Goal: Information Seeking & Learning: Compare options

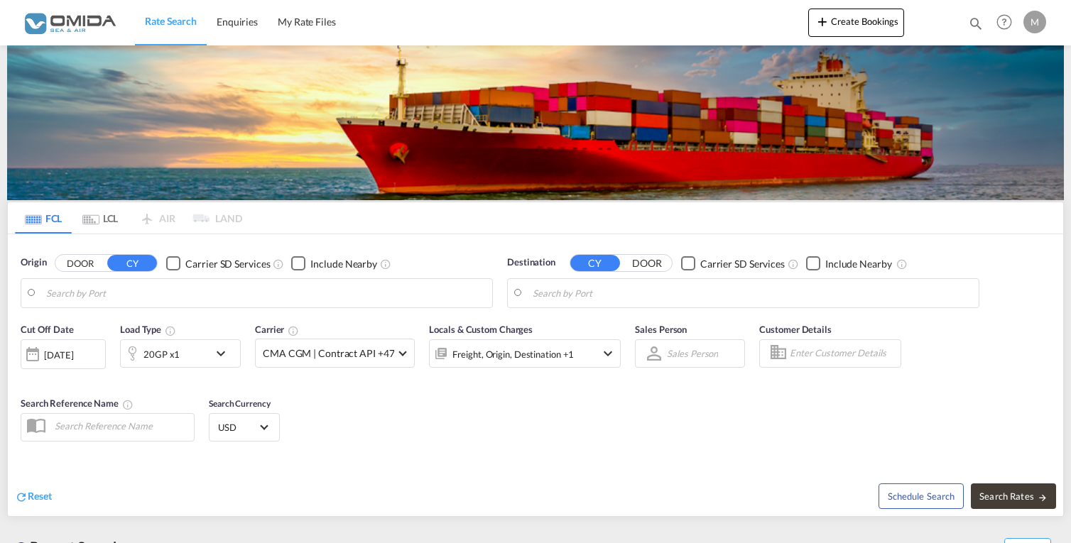
type input "[GEOGRAPHIC_DATA], PLGDY"
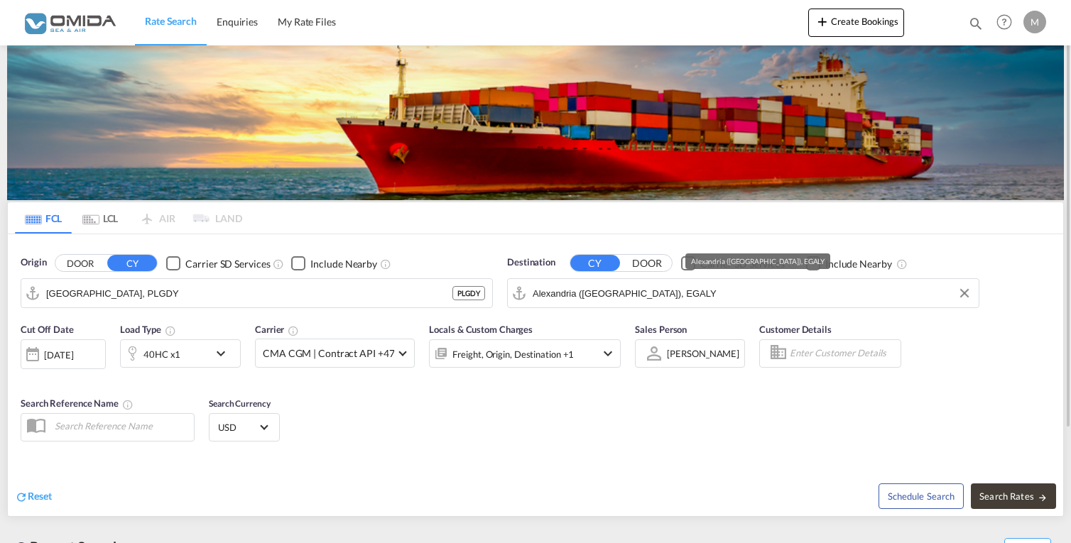
click at [694, 295] on input "Alexandria ([GEOGRAPHIC_DATA]), EGALY" at bounding box center [752, 293] width 439 height 21
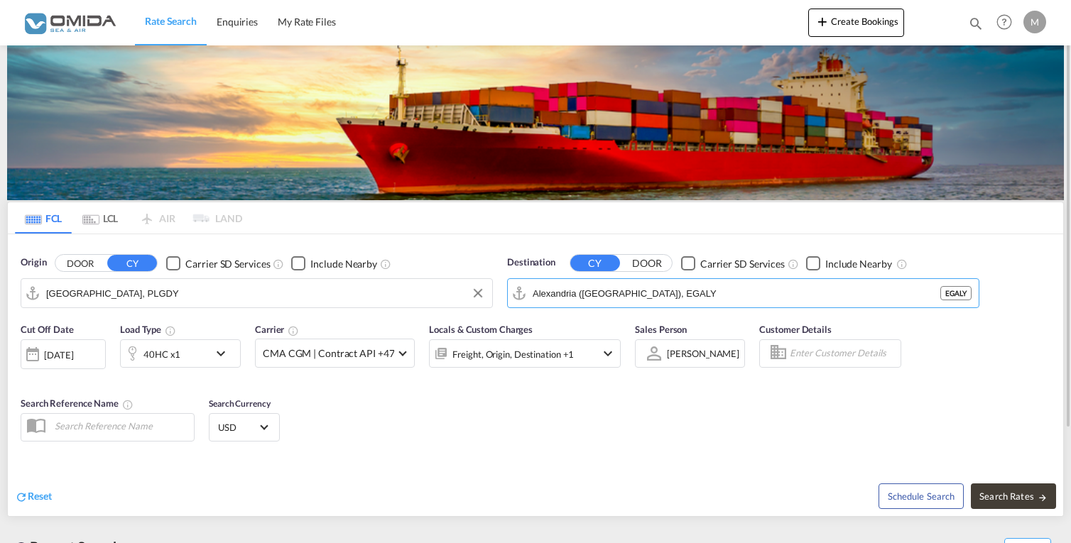
drag, startPoint x: 694, startPoint y: 295, endPoint x: 436, endPoint y: 310, distance: 258.9
click at [436, 310] on div "Origin DOOR CY Carrier SD Services Include Nearby [GEOGRAPHIC_DATA], PLGDY Dest…" at bounding box center [535, 274] width 1055 height 81
click at [626, 321] on div "Beira [GEOGRAPHIC_DATA] MZBEW" at bounding box center [643, 332] width 270 height 43
type input "Beira, MZBEW"
click at [233, 357] on md-icon "icon-chevron-down" at bounding box center [224, 353] width 24 height 17
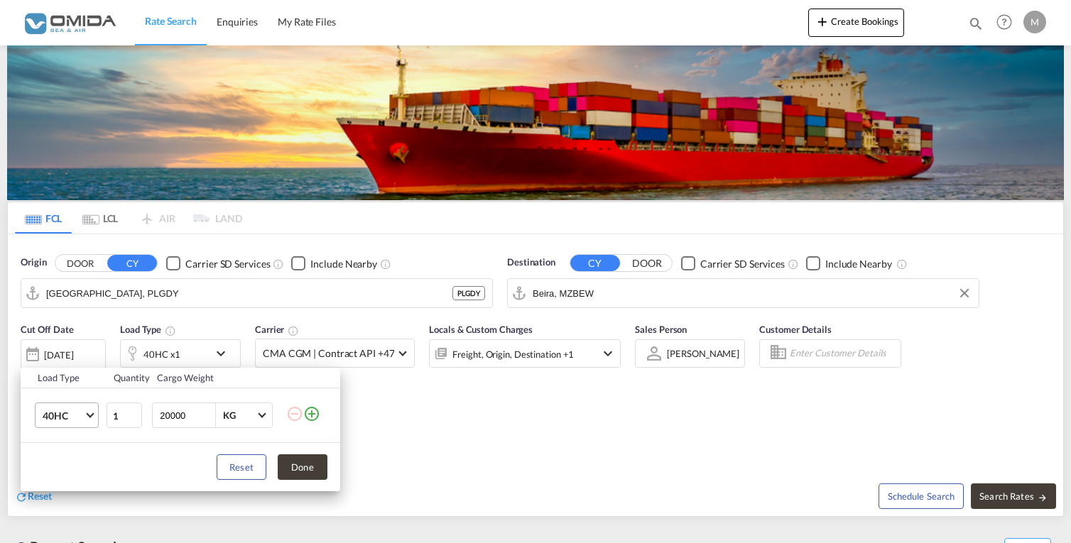
click at [75, 419] on span "40HC" at bounding box center [63, 416] width 41 height 14
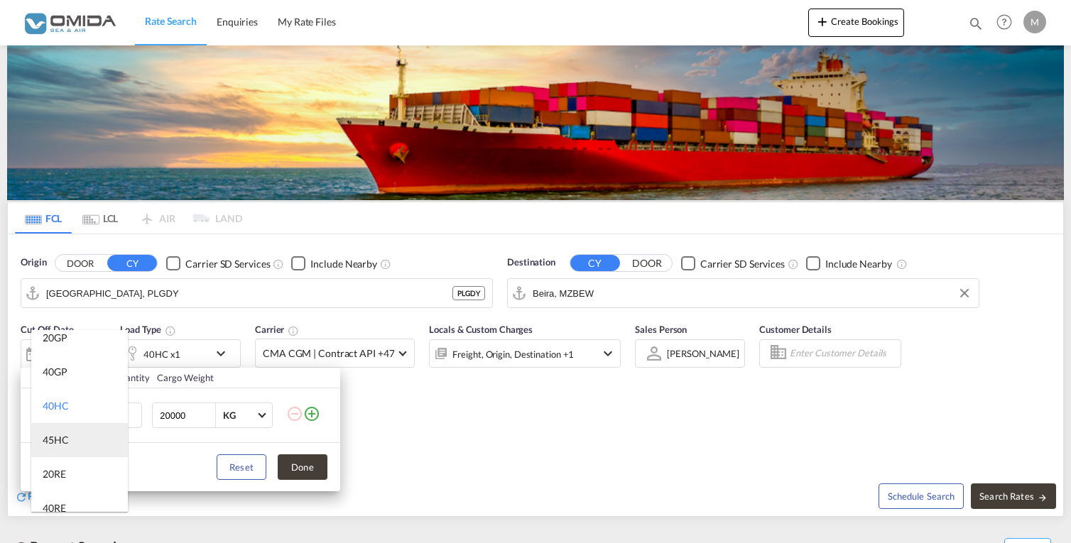
scroll to position [18, 0]
click at [72, 497] on md-option "40RE" at bounding box center [79, 499] width 97 height 34
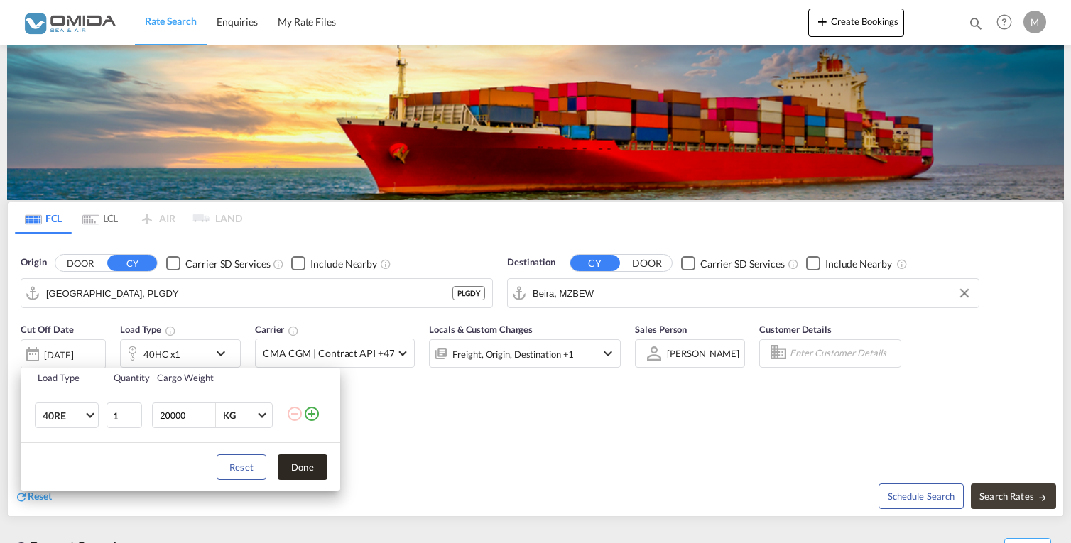
click at [307, 472] on button "Done" at bounding box center [303, 467] width 50 height 26
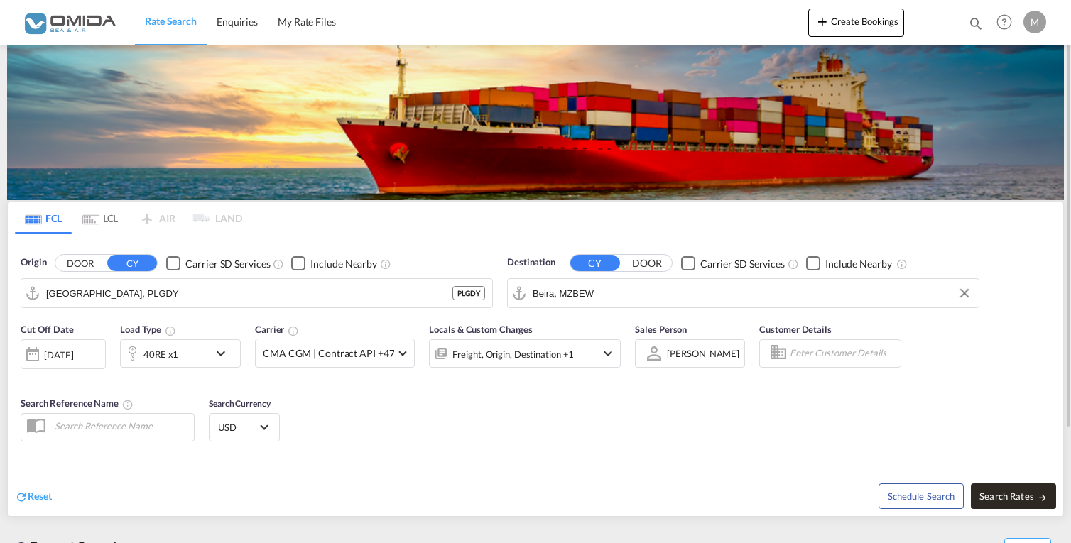
click at [1001, 494] on span "Search Rates" at bounding box center [1013, 496] width 68 height 11
type input "PLGDY to MZBEW / [DATE]"
